Goal: Task Accomplishment & Management: Complete application form

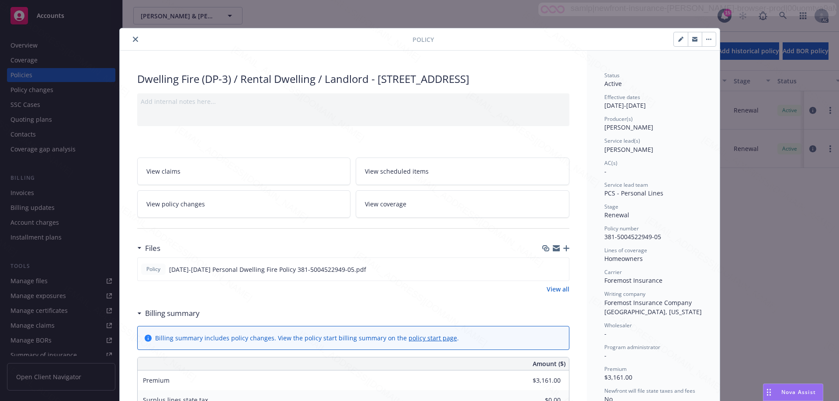
click at [130, 39] on button "close" at bounding box center [135, 39] width 10 height 10
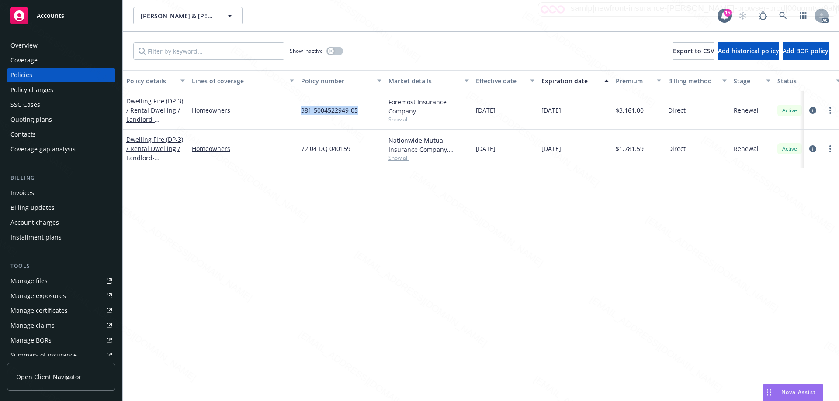
drag, startPoint x: 364, startPoint y: 111, endPoint x: 302, endPoint y: 111, distance: 62.5
click at [302, 111] on div "381-5004522949-05" at bounding box center [341, 110] width 87 height 38
copy span "381-5004522949-05"
click at [39, 92] on div "Policy changes" at bounding box center [31, 90] width 43 height 14
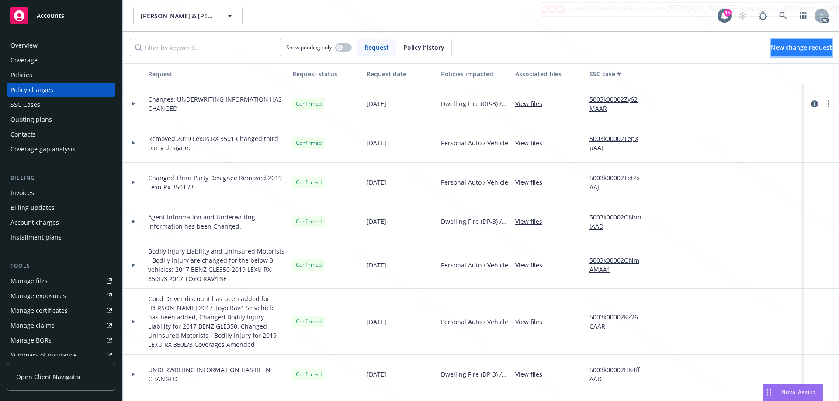
click at [771, 47] on span "New change request" at bounding box center [801, 47] width 61 height 8
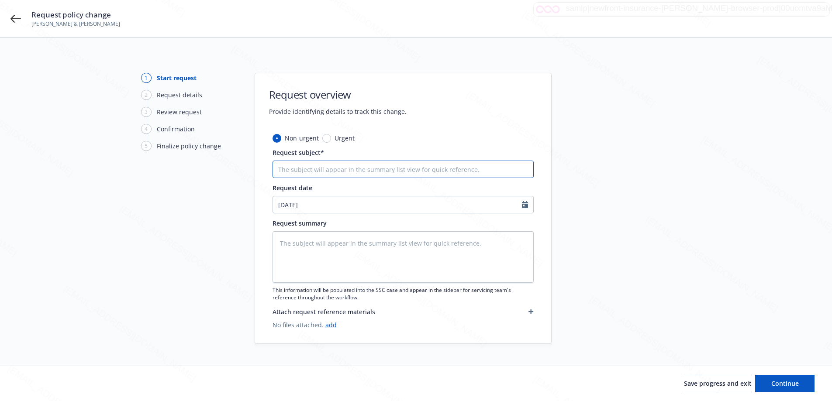
click at [294, 170] on input "Request subject*" at bounding box center [403, 169] width 261 height 17
type textarea "x"
type input "Po"
type textarea "x"
type input "Pol"
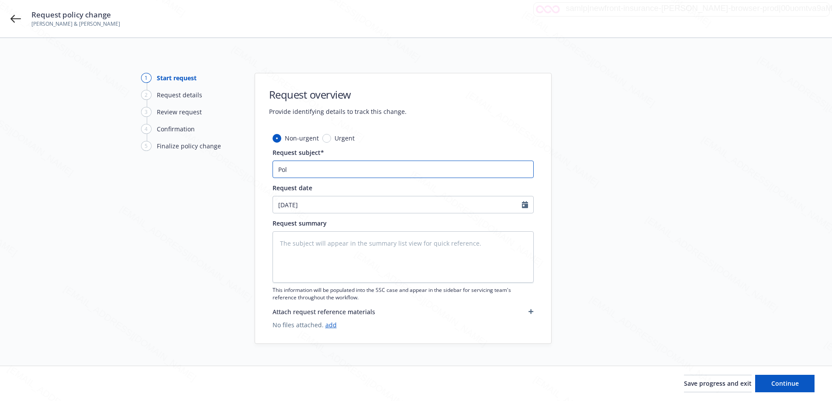
type textarea "x"
type input "Poli"
type textarea "x"
type input "Polic"
type textarea "x"
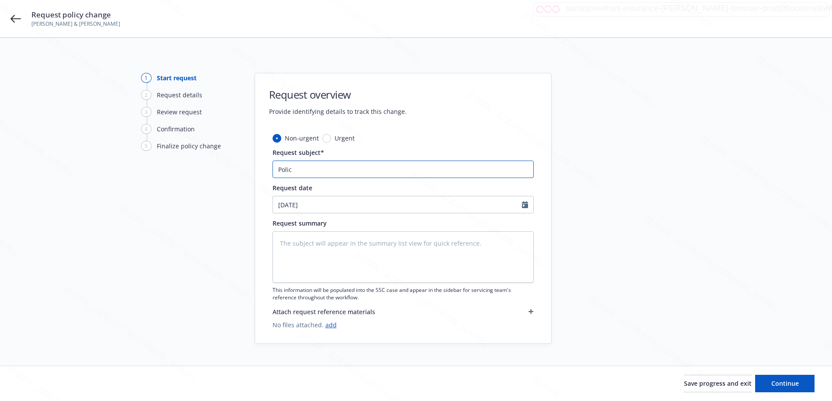
type input "Policy"
type textarea "x"
type input "Policy"
type textarea "x"
type input "Policy C"
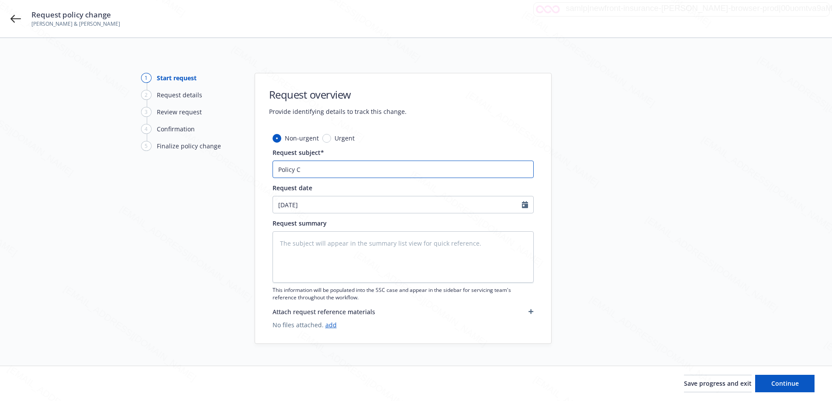
type textarea "x"
type input "Policy Ch"
type textarea "x"
type input "Policy Chn"
type textarea "x"
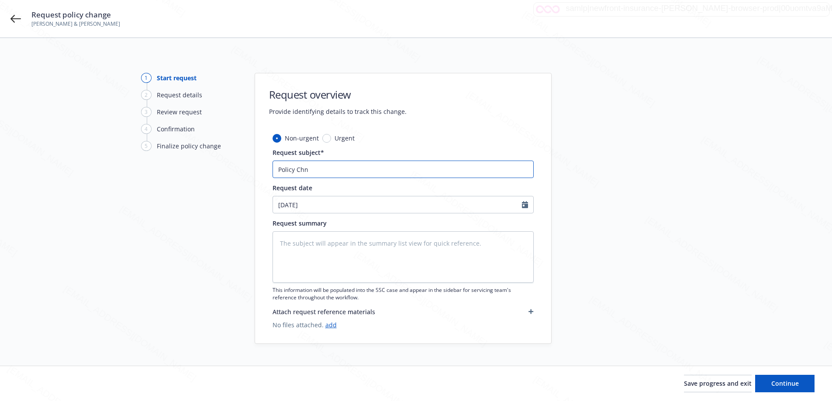
type input "Policy Chna"
type textarea "x"
type input "Policy Chnag"
type textarea "x"
type input "Policy Chnage"
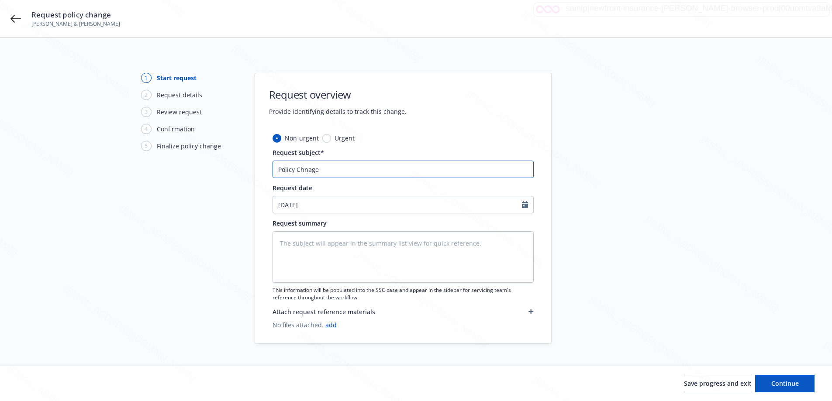
type textarea "x"
type input "Policy Chnag"
type textarea "x"
type input "Policy Chna"
type textarea "x"
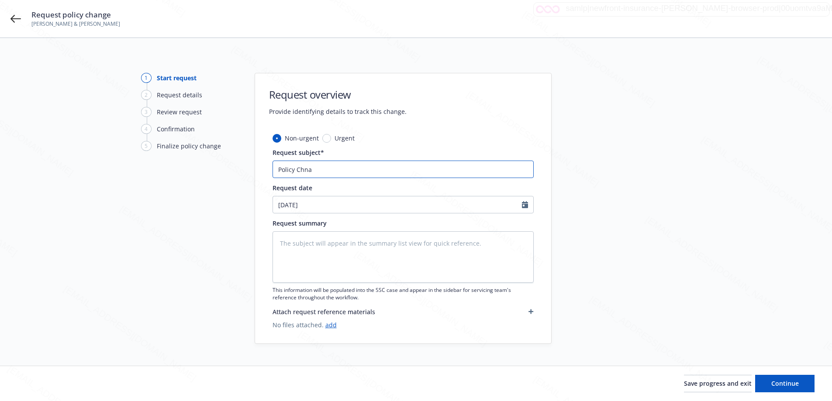
type input "Policy Chn"
type textarea "x"
type input "Policy Ch"
type textarea "x"
type input "Policy Cha"
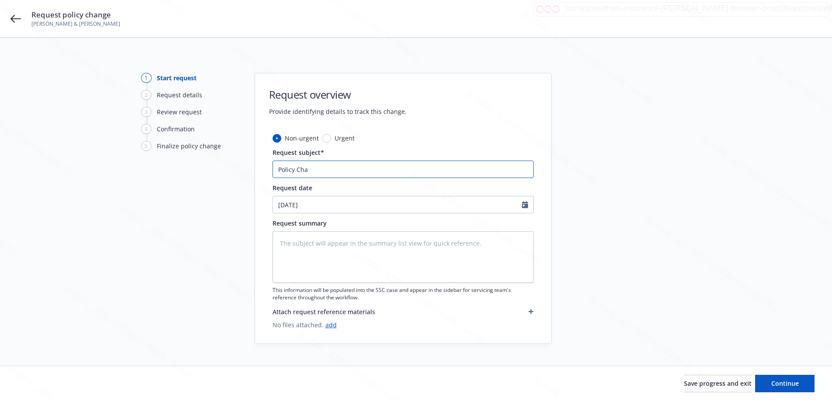
type textarea "x"
type input "Policy [PERSON_NAME]"
type textarea "x"
type input "Policy [PERSON_NAME]"
type textarea "x"
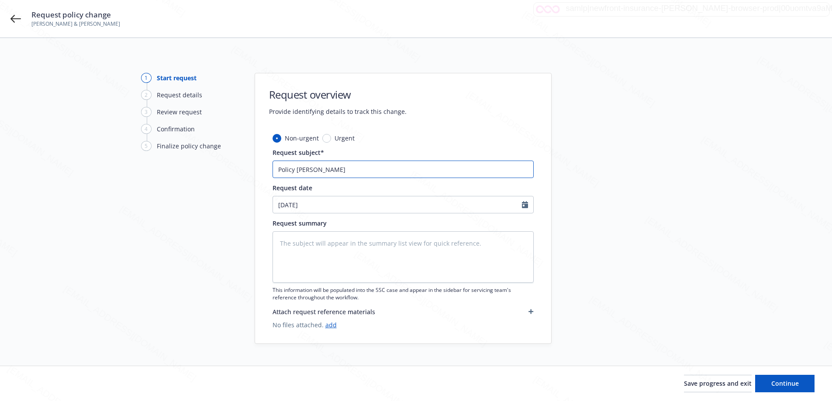
type input "Policy Change"
type textarea "x"
type input "Policy Change"
type textarea "x"
type input "Policy Change -"
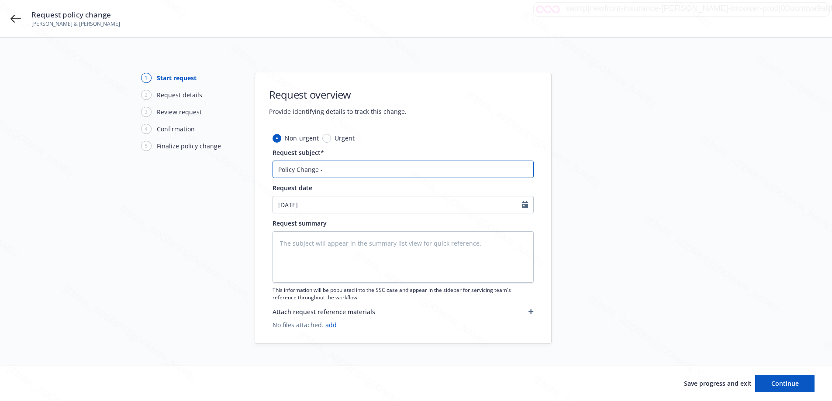
type textarea "x"
type input "Policy Change -"
type textarea "x"
type input "Policy Change - U"
type textarea "x"
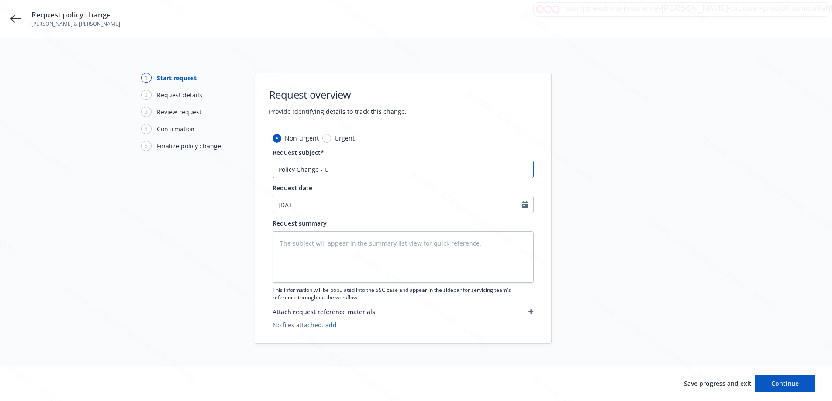
type input "Policy Change - Up"
type textarea "x"
type input "Policy Change - Upd"
type textarea "x"
type input "Policy Change - Upda"
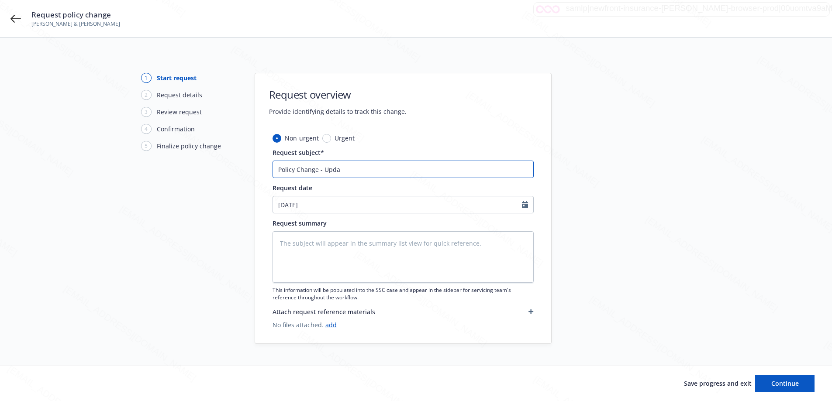
type textarea "x"
type input "Policy Change - Updat"
type textarea "x"
type input "Policy Change - Update"
type textarea "x"
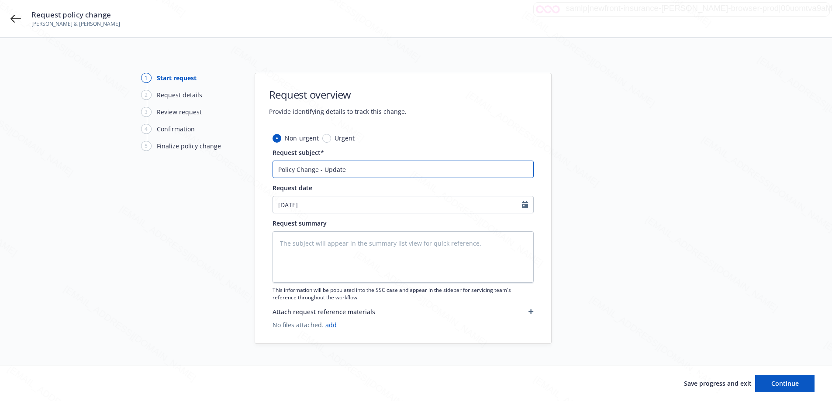
type input "Policy Change - Update"
type textarea "x"
type input "Policy Change - Update M"
type textarea "x"
type input "Policy Change - Update Mo"
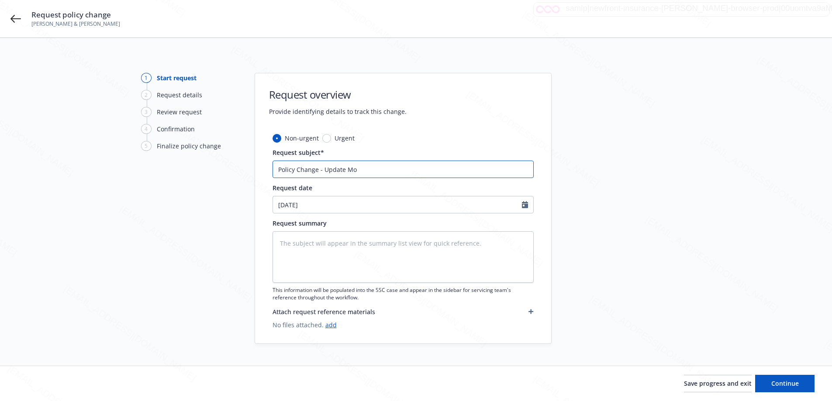
type textarea "x"
type input "Policy Change - Update Mort"
type textarea "x"
type input "Policy Change - Update Mortg"
type textarea "x"
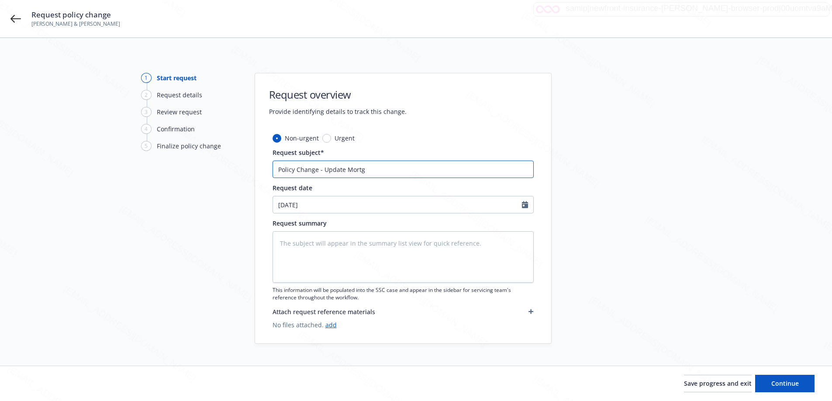
type input "Policy Change - Update Mortga"
type textarea "x"
type input "Policy Change - Update Mortgag"
type textarea "x"
type input "Policy Change - Update Mortgage"
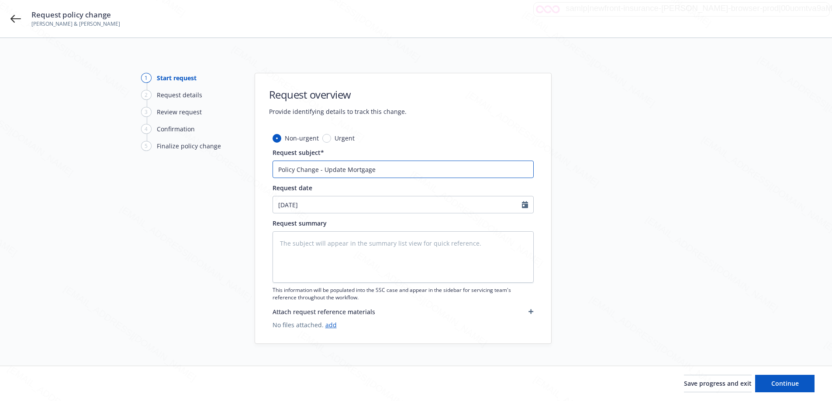
type textarea "x"
type input "Policy Change - Update Mortgagee"
type textarea "x"
type input "Policy Change - Update Mortgagee"
type textarea "x"
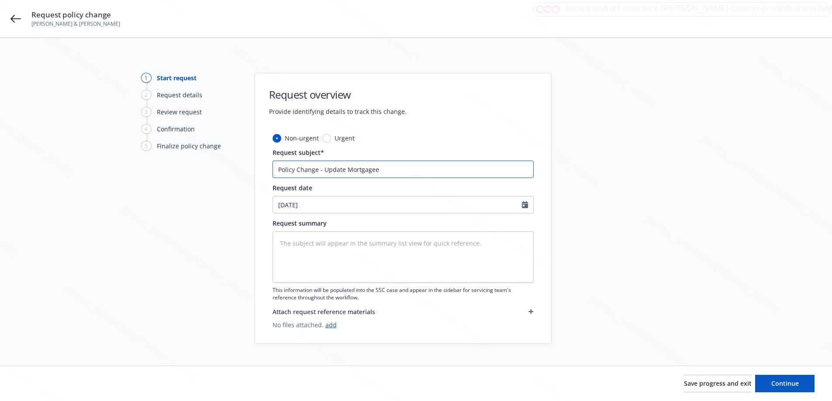
type input "Policy Change - Update Mortgagee C"
type textarea "x"
type input "Policy Change - Update Mortgagee Cl"
type textarea "x"
type input "Policy Change - Update Mortgagee Cla"
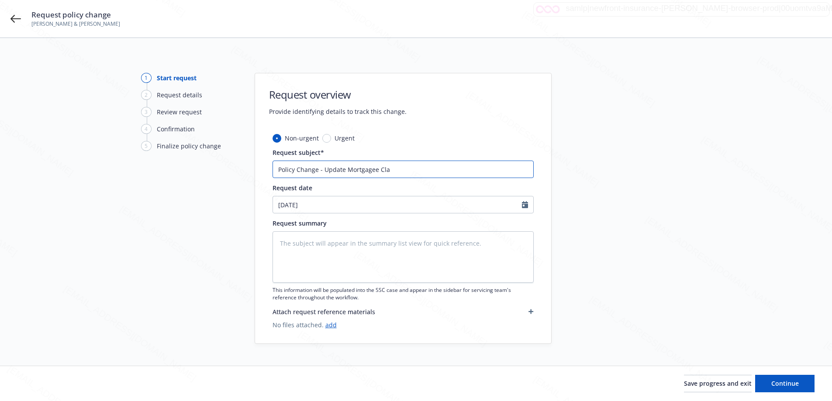
type textarea "x"
type input "Policy Change - Update Mortgagee Clau"
type textarea "x"
type input "Policy Change - Update Mortgagee Claus"
type textarea "x"
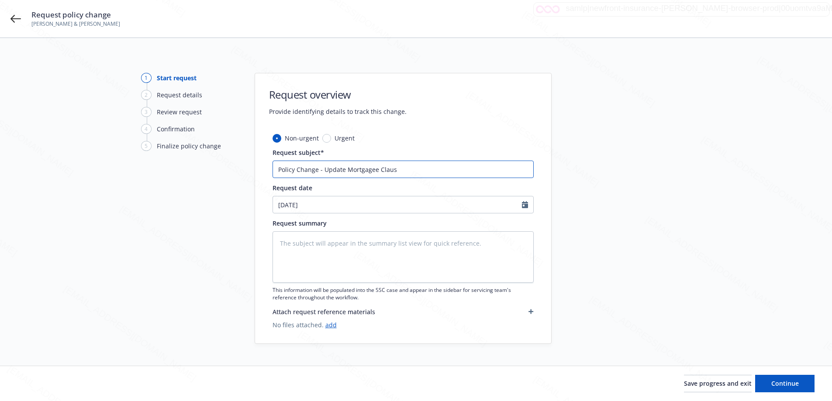
type input "Policy Change - Update Mortgagee Clause"
type textarea "x"
type input "Policy Change - Update Mortgagee Clause"
type textarea "x"
type input "Policy Change - Update Mortgagee Clause -"
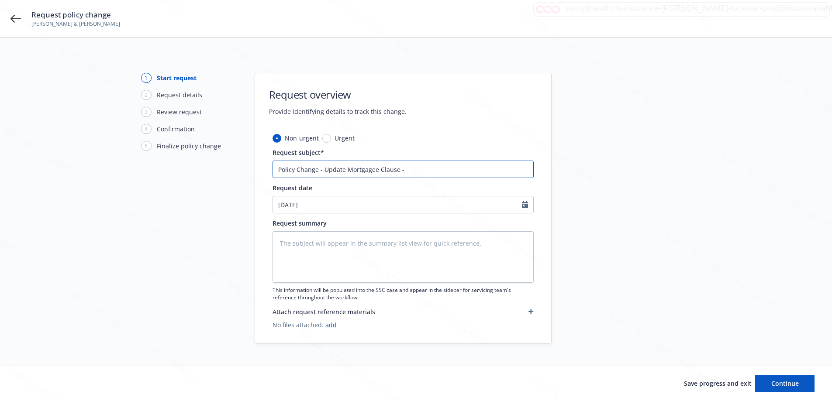
type textarea "x"
type input "Policy Change - Update Mortgagee Clause -"
type textarea "x"
type input "Policy Change - Update Mortgagee Clause - F"
type textarea "x"
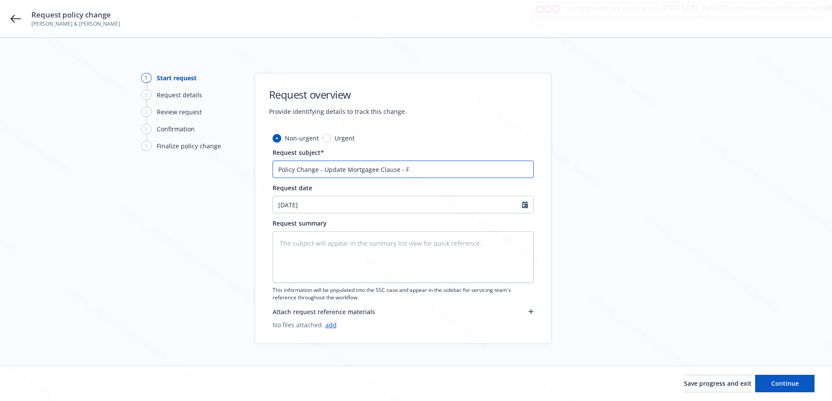
type input "Policy Change - Update Mortgagee Clause - Fo"
type textarea "x"
type input "Policy Change - Update Mortgagee Clause - For"
type textarea "x"
type input "Policy Change - Update Mortgagee Clause - Fore"
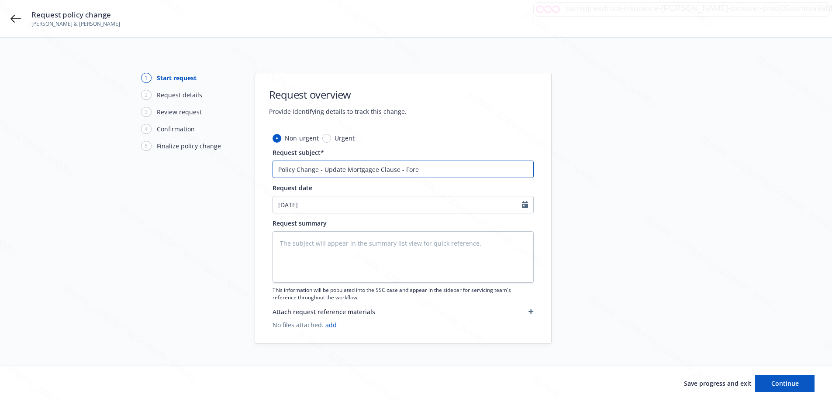
type textarea "x"
type input "Policy Change - Update Mortgagee Clause - Forem"
type textarea "x"
type input "Policy Change - Update Mortgagee Clause - Foremo"
type textarea "x"
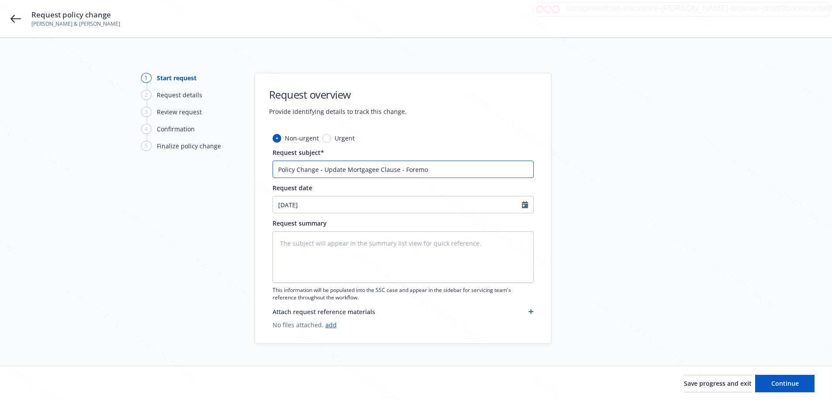
type input "Policy Change - Update Mortgagee Clause - Foremos"
type textarea "x"
type input "Policy Change - Update Mortgagee Clause - Foremost"
type textarea "x"
type input "Policy Change - Update Mortgagee Clause - Foremost"
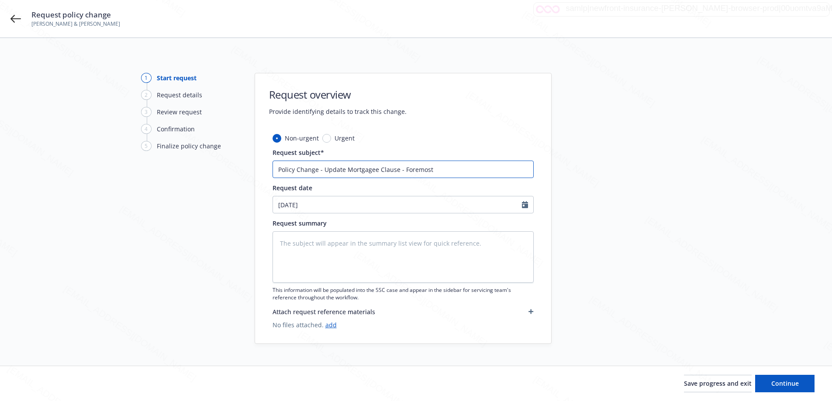
paste input "[URL][DOMAIN_NAME]"
type textarea "x"
type input "Policy Change - Update Mortgagee Clause - Foremost [URL][DOMAIN_NAME]"
type textarea "x"
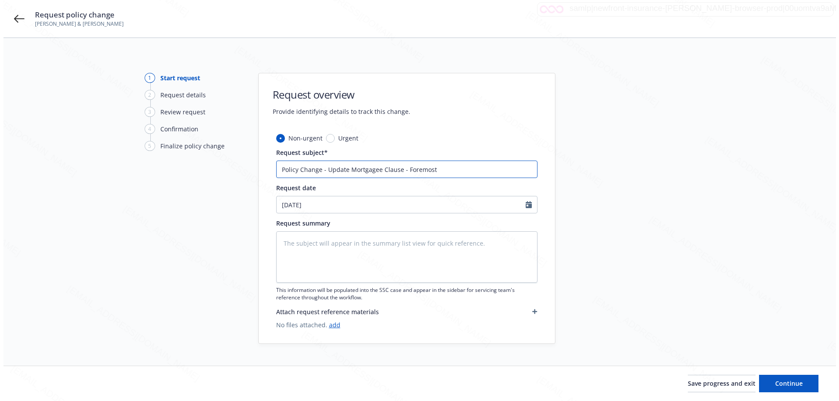
scroll to position [0, 0]
type input "Policy Change - Update Mortgagee Clause - Foremost"
click at [435, 169] on input "Policy Change - Update Mortgagee Clause - Foremost" at bounding box center [403, 169] width 261 height 17
paste input "381-5004522949-05"
type textarea "x"
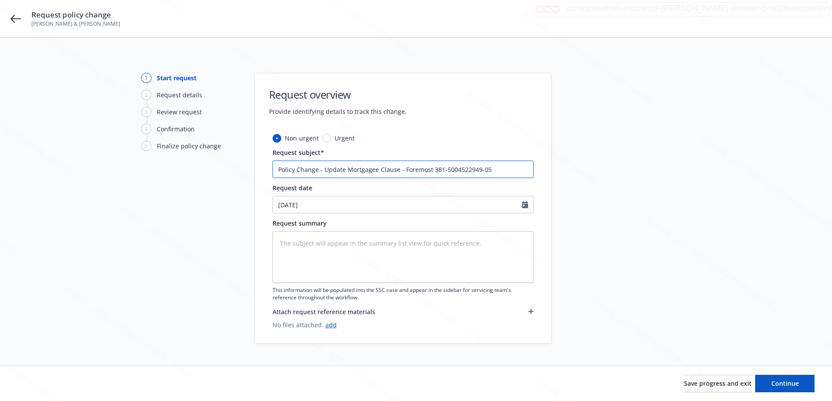
type input "Policy Change - Update Mortgagee Clause - Foremost 381-5004522949-05"
type textarea "x"
click at [523, 208] on div at bounding box center [527, 205] width 11 height 17
click at [525, 204] on icon "Calendar" at bounding box center [525, 204] width 6 height 7
select select "8"
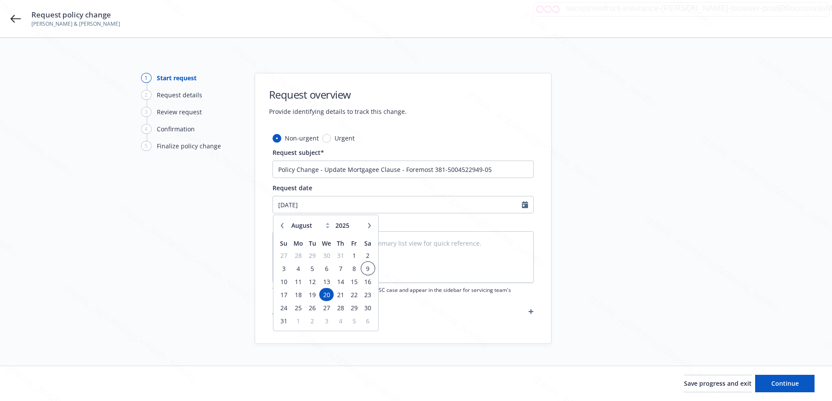
click at [370, 269] on span "9" at bounding box center [368, 268] width 12 height 11
type textarea "x"
type input "[DATE]"
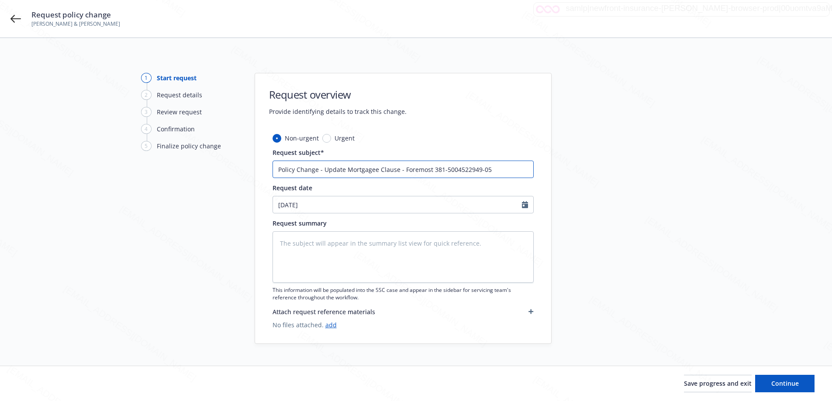
drag, startPoint x: 322, startPoint y: 170, endPoint x: 396, endPoint y: 170, distance: 73.8
click at [396, 170] on input "Policy Change - Update Mortgagee Clause - Foremost 381-5004522949-05" at bounding box center [403, 169] width 261 height 17
click at [356, 242] on textarea at bounding box center [403, 258] width 261 height 52
paste textarea "Update Mortgagee Clause"
type textarea "x"
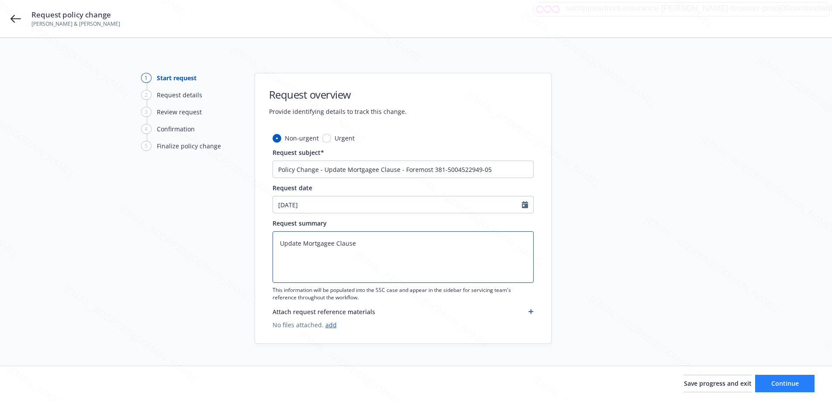
type textarea "Update Mortgagee Clause"
click at [773, 379] on button "Continue" at bounding box center [784, 383] width 59 height 17
type textarea "x"
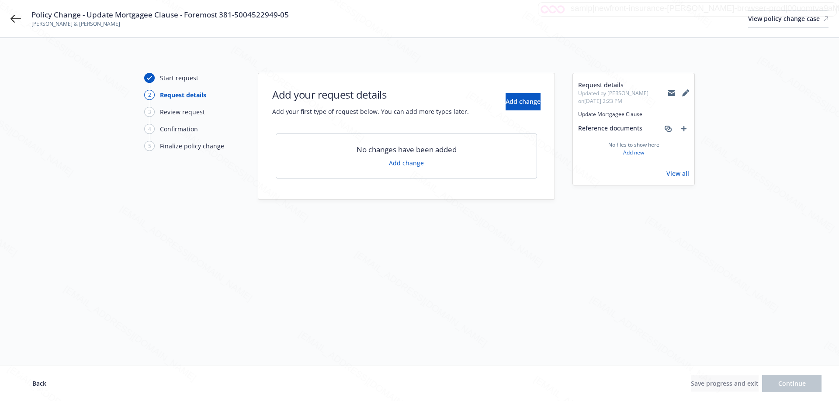
click at [405, 164] on link "Add change" at bounding box center [406, 163] width 35 height 9
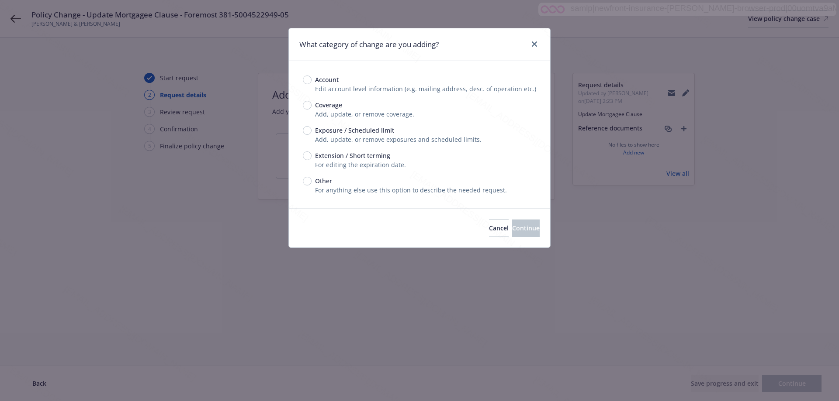
click at [322, 111] on span "Add, update, or remove coverage." at bounding box center [364, 114] width 99 height 8
click at [309, 107] on input "Coverage" at bounding box center [307, 105] width 9 height 9
radio input "true"
click at [512, 228] on span "Continue" at bounding box center [526, 228] width 28 height 8
type textarea "x"
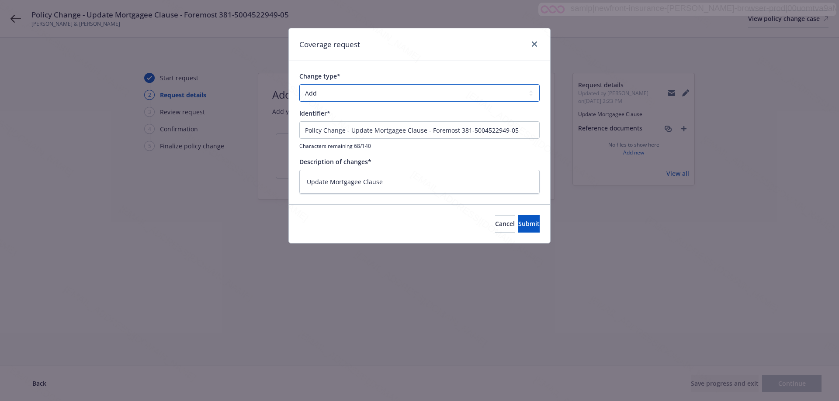
click at [335, 97] on select "Add Audit Change Remove" at bounding box center [419, 92] width 240 height 17
select select "CHANGE"
click at [299, 84] on select "Add Audit Change Remove" at bounding box center [419, 92] width 240 height 17
click at [518, 225] on span "Submit" at bounding box center [528, 224] width 21 height 8
type textarea "x"
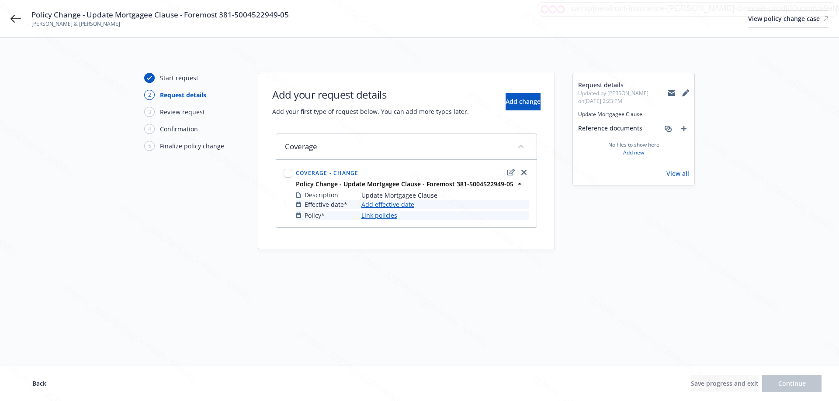
click at [385, 203] on link "Add effective date" at bounding box center [387, 204] width 53 height 9
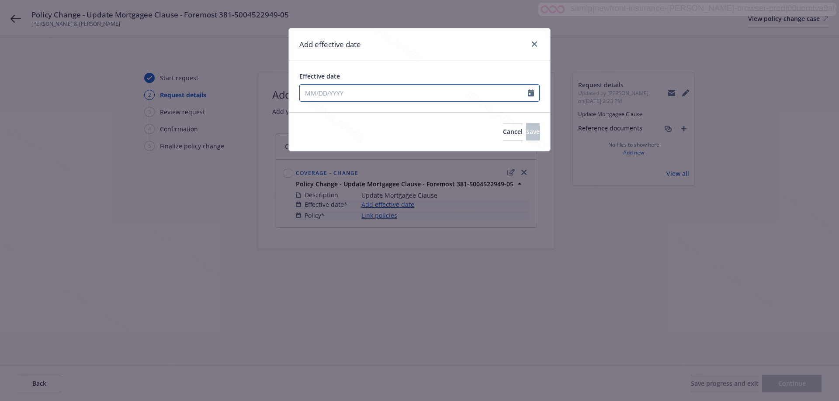
click at [533, 93] on icon "Calendar" at bounding box center [531, 93] width 6 height 7
select select "8"
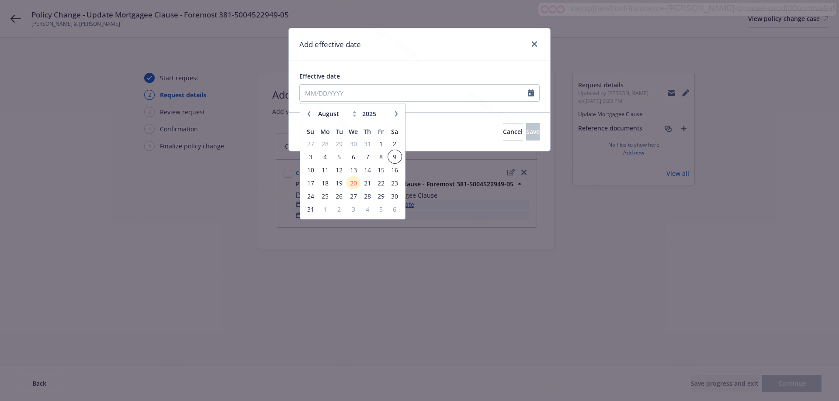
click at [394, 156] on span "9" at bounding box center [395, 157] width 12 height 11
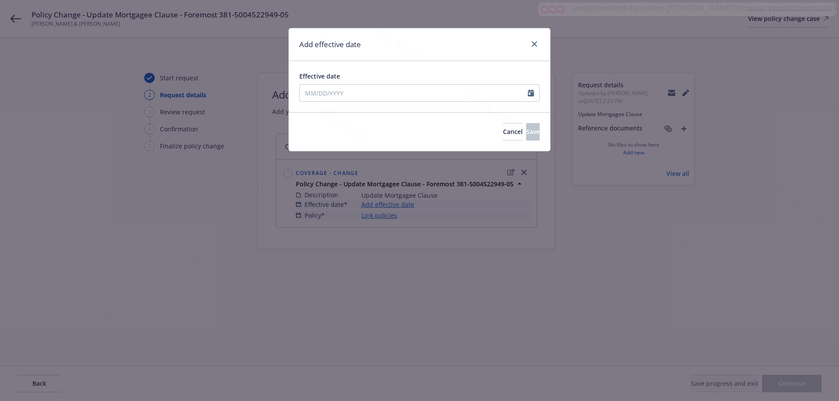
type input "[DATE]"
click at [535, 128] on button "Save" at bounding box center [533, 131] width 14 height 17
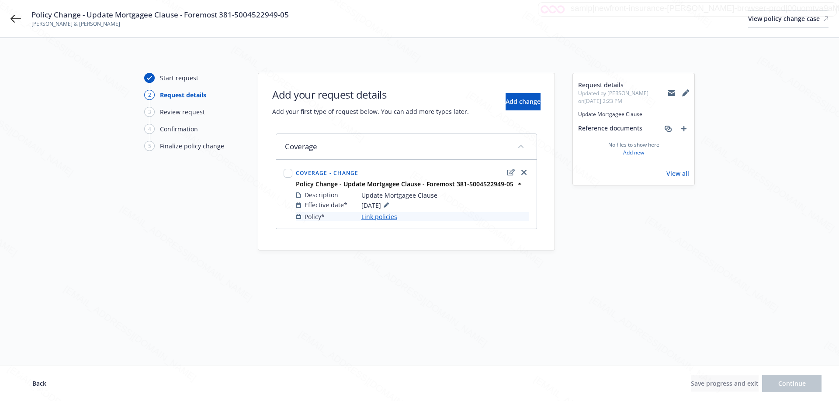
click at [390, 218] on link "Link policies" at bounding box center [379, 216] width 36 height 9
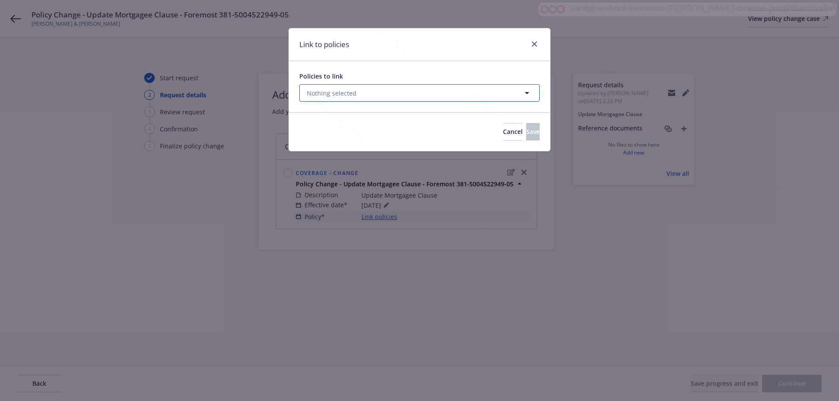
click at [354, 96] on span "Nothing selected" at bounding box center [332, 93] width 50 height 9
select select "ACTIVE"
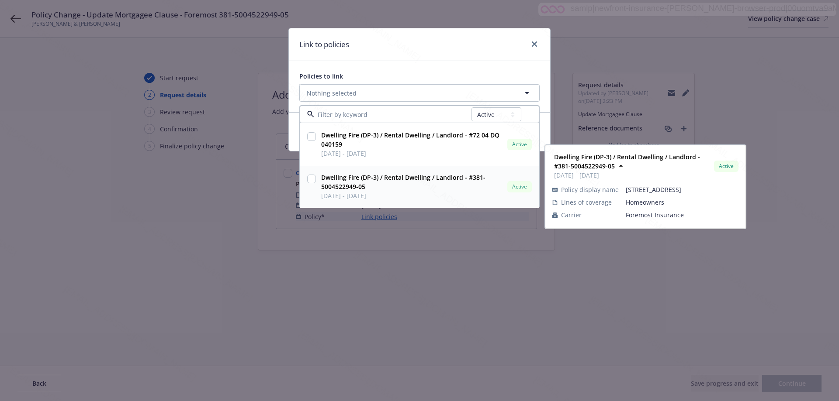
click at [309, 178] on input "checkbox" at bounding box center [311, 179] width 9 height 9
checkbox input "true"
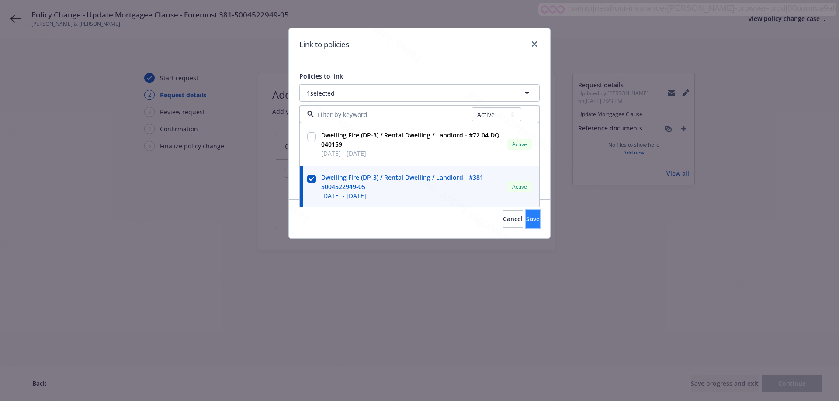
click at [526, 217] on span "Save" at bounding box center [533, 219] width 14 height 8
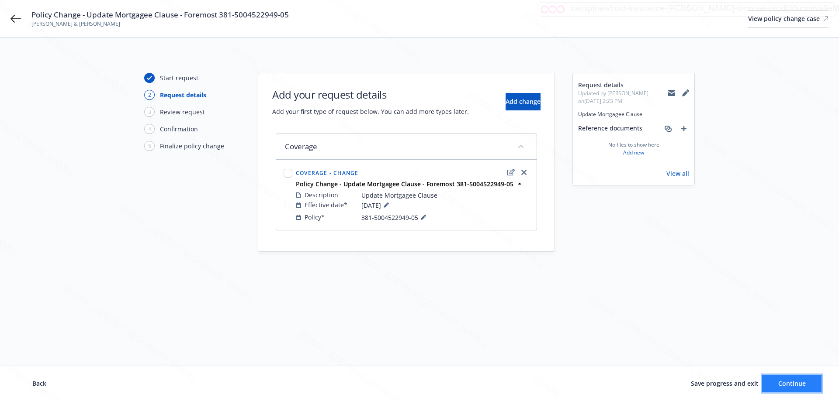
click at [801, 382] on span "Continue" at bounding box center [792, 384] width 28 height 8
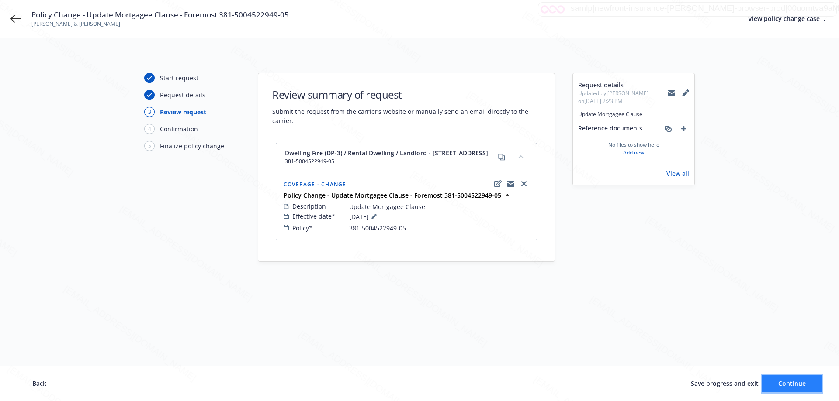
click at [802, 379] on button "Continue" at bounding box center [791, 383] width 59 height 17
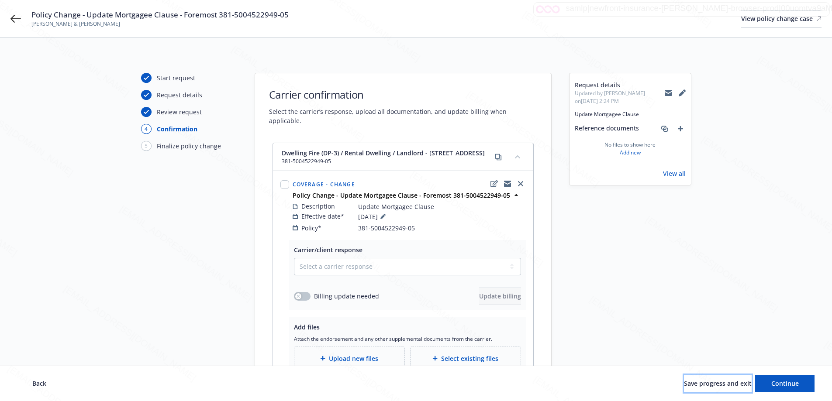
click at [684, 384] on span "Save progress and exit" at bounding box center [718, 384] width 68 height 8
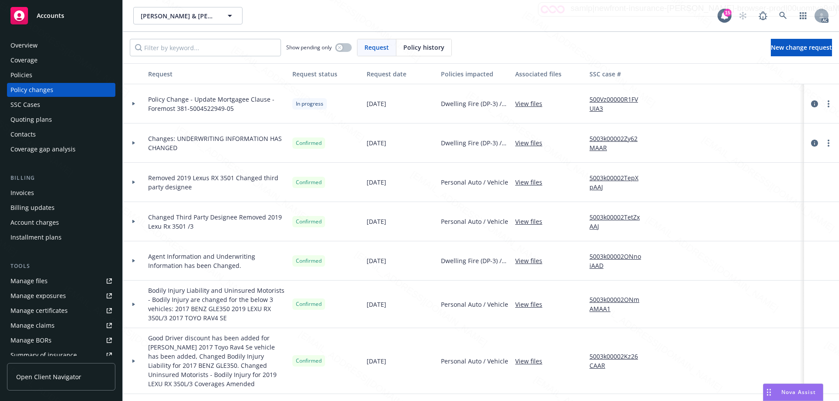
click at [40, 47] on div "Overview" at bounding box center [60, 45] width 101 height 14
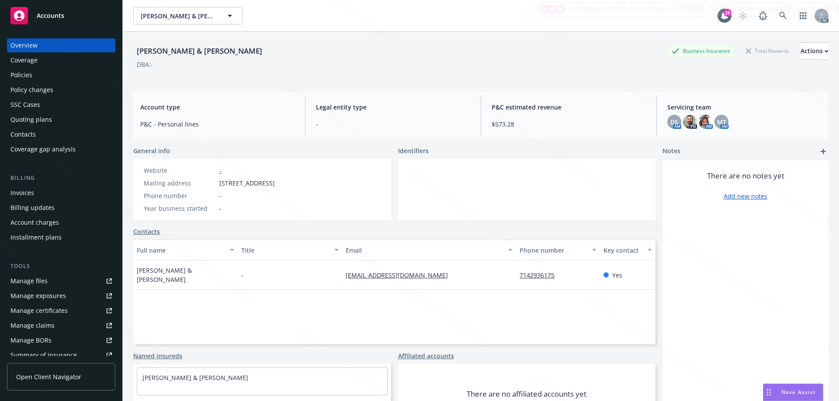
click at [47, 14] on span "Accounts" at bounding box center [51, 15] width 28 height 7
